Goal: Contribute content

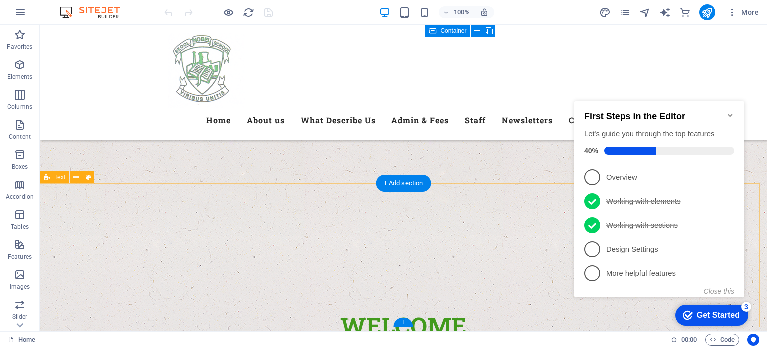
scroll to position [349, 0]
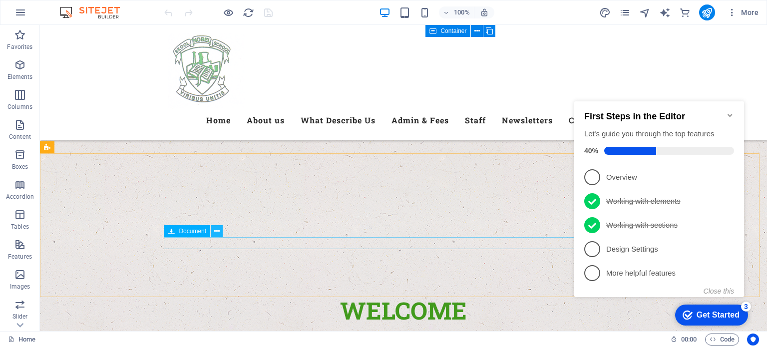
click at [219, 232] on icon at bounding box center [216, 231] width 5 height 10
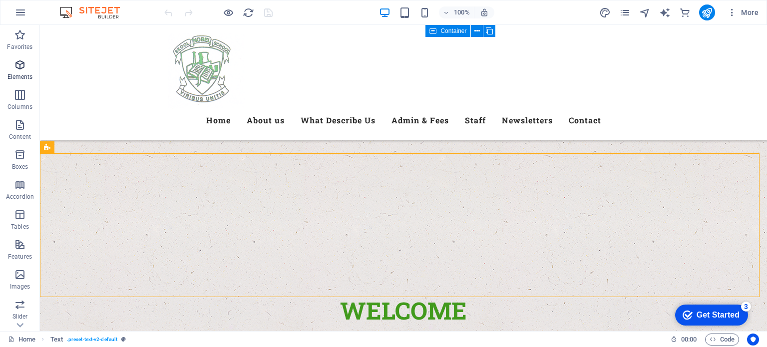
click at [18, 65] on icon "button" at bounding box center [20, 65] width 12 height 12
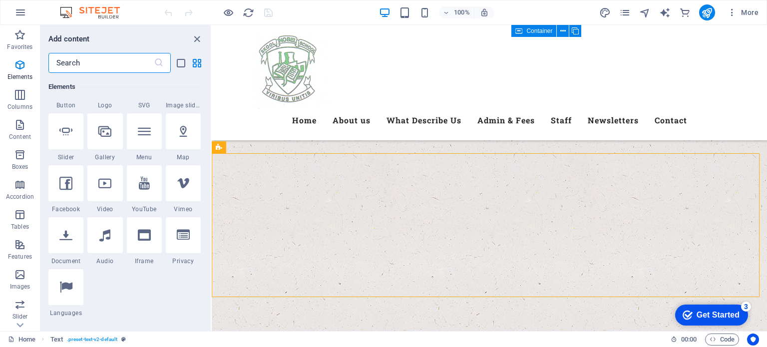
scroll to position [256, 0]
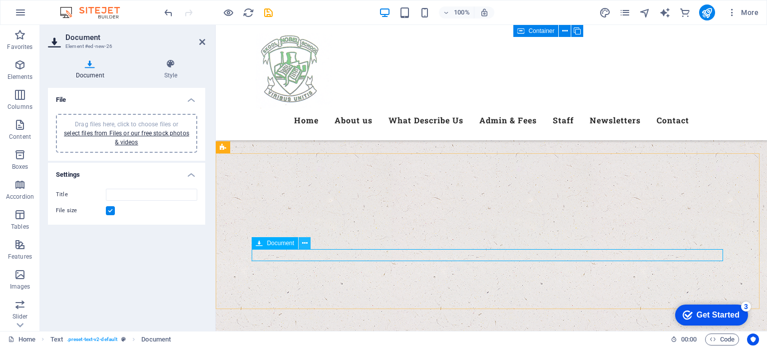
click at [305, 241] on icon at bounding box center [304, 243] width 5 height 10
click at [128, 133] on link "select files from Files or our free stock photos & videos" at bounding box center [126, 138] width 125 height 16
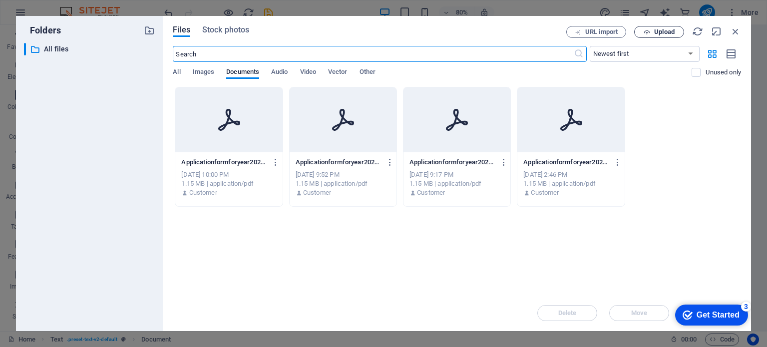
click at [666, 31] on span "Upload" at bounding box center [664, 32] width 20 height 6
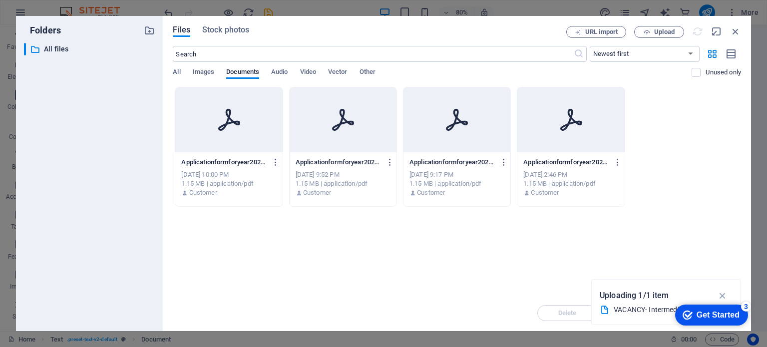
type input "VACANCY-IntermediatePhase-3i2ws5JzwIKkRkCiK1HgSQ.pdf"
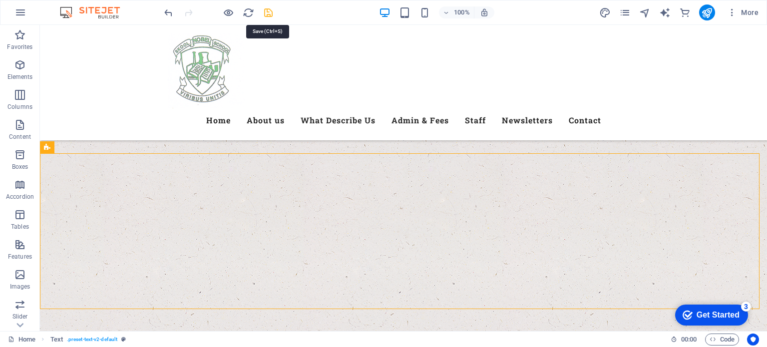
click at [269, 15] on icon "save" at bounding box center [268, 12] width 11 height 11
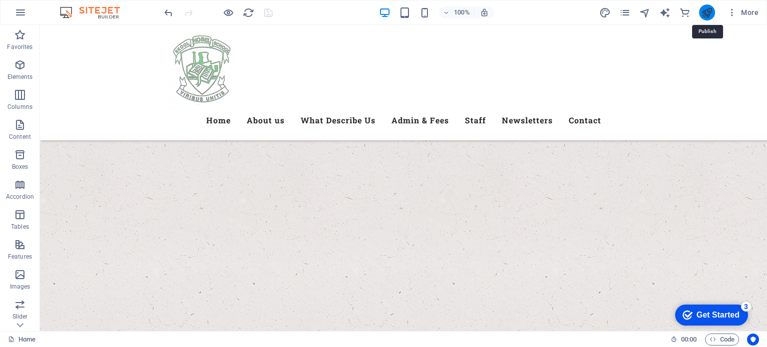
click at [710, 13] on icon "publish" at bounding box center [706, 12] width 11 height 11
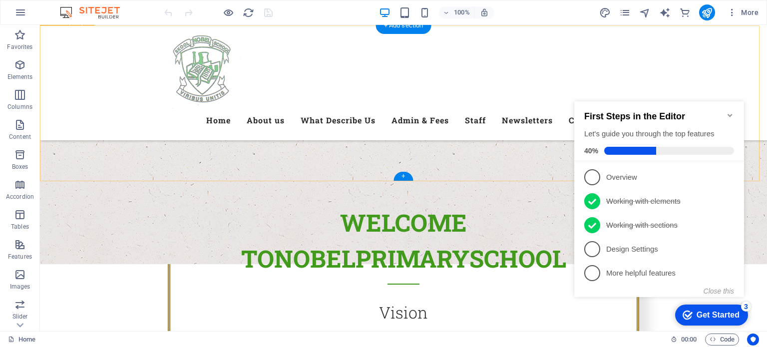
scroll to position [399, 0]
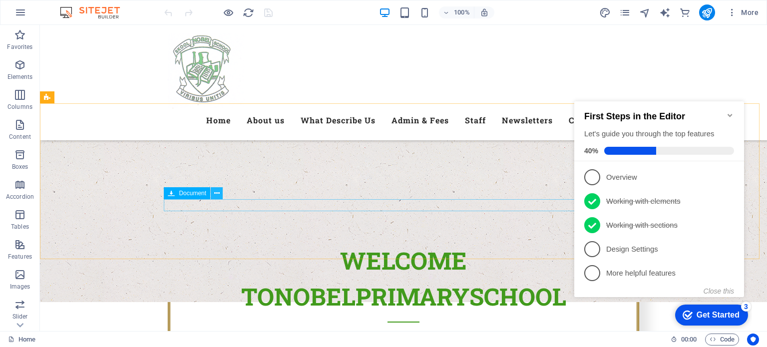
click at [216, 197] on icon at bounding box center [216, 193] width 5 height 10
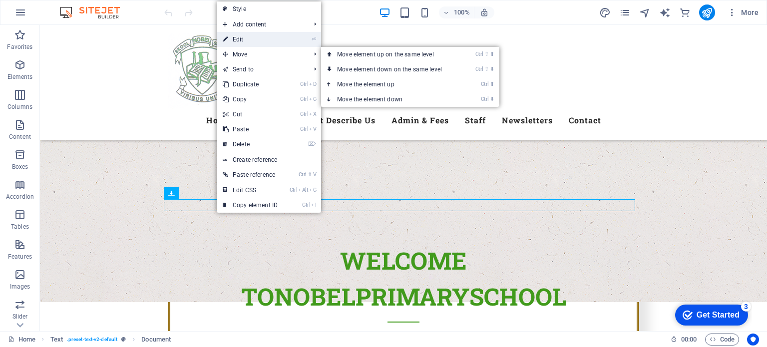
click at [260, 43] on link "⏎ Edit" at bounding box center [250, 39] width 67 height 15
